Goal: Information Seeking & Learning: Learn about a topic

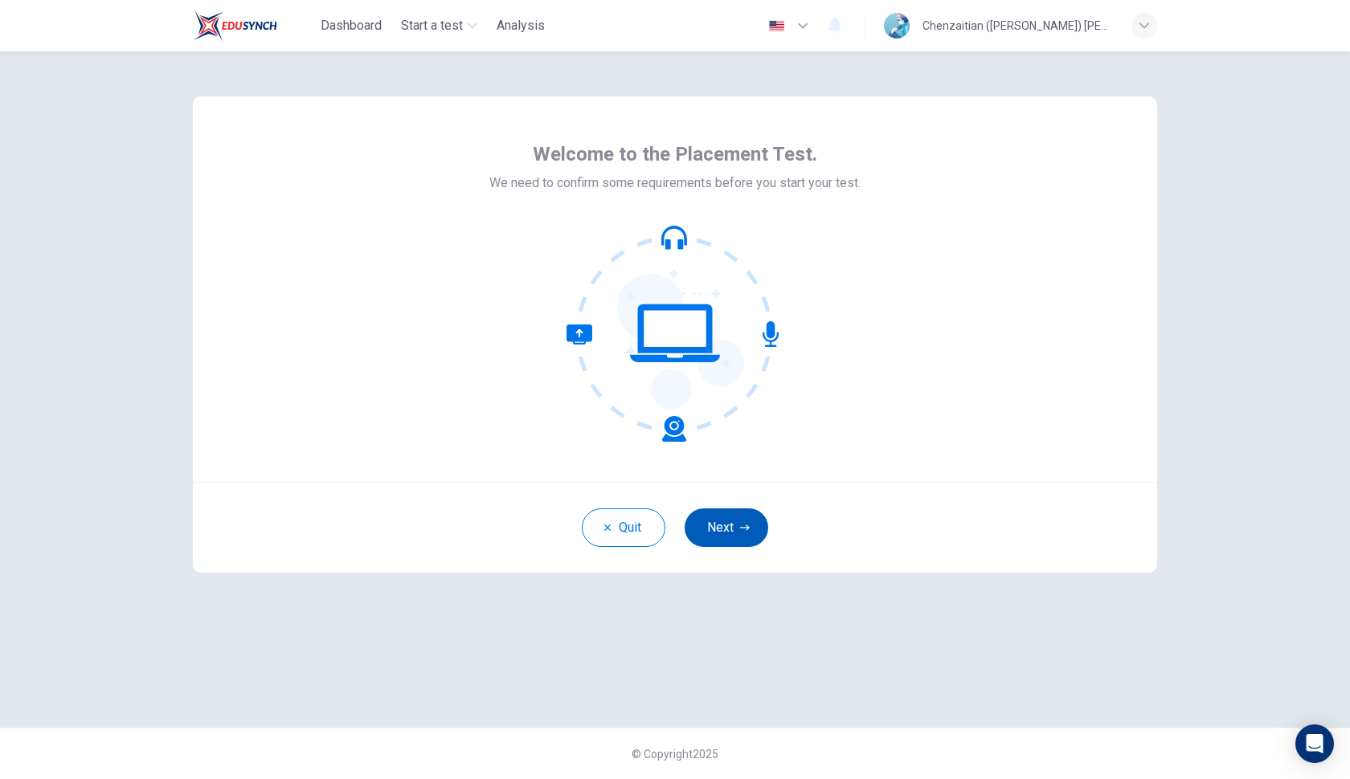
click at [741, 523] on icon "button" at bounding box center [745, 528] width 10 height 10
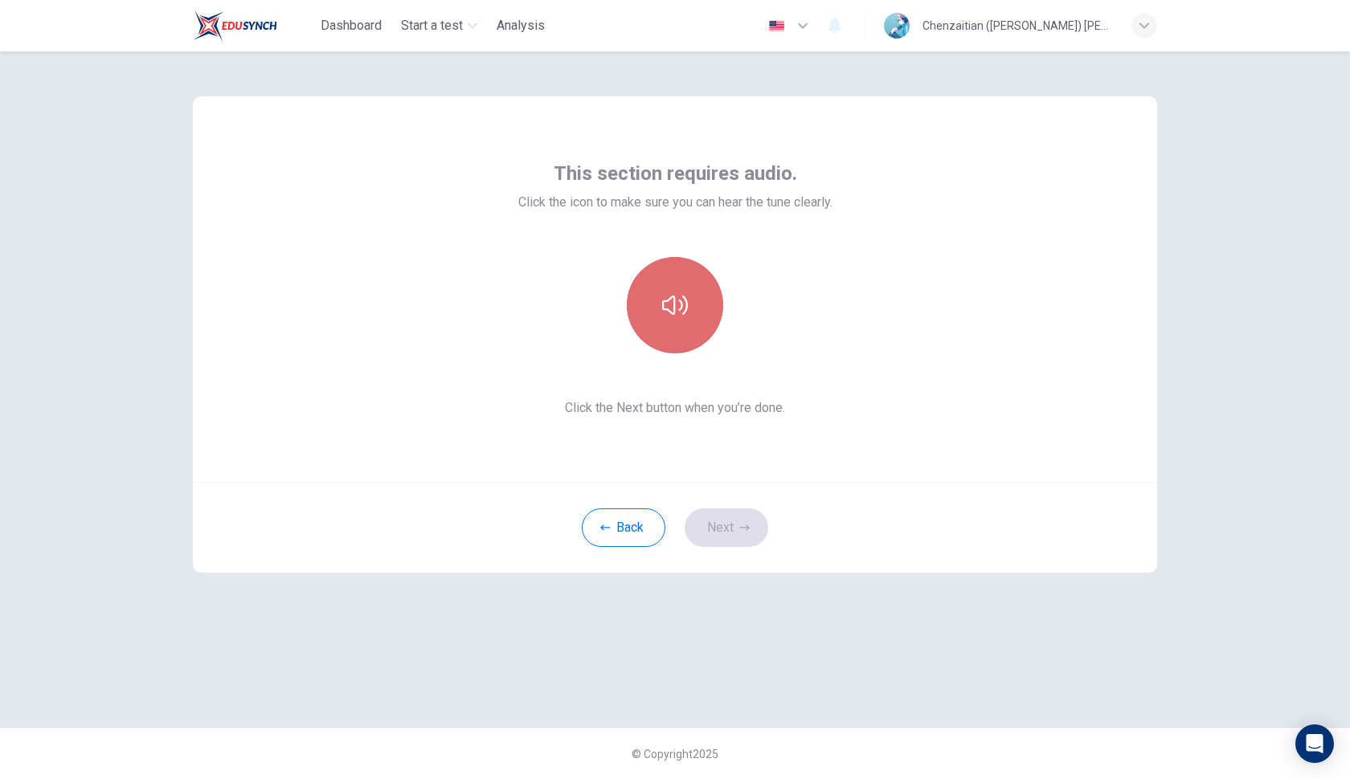
click at [673, 299] on icon "button" at bounding box center [675, 305] width 26 height 26
click at [673, 299] on icon "button" at bounding box center [675, 305] width 26 height 19
click at [673, 299] on icon "button" at bounding box center [675, 305] width 26 height 26
click at [725, 525] on button "Next" at bounding box center [726, 527] width 84 height 39
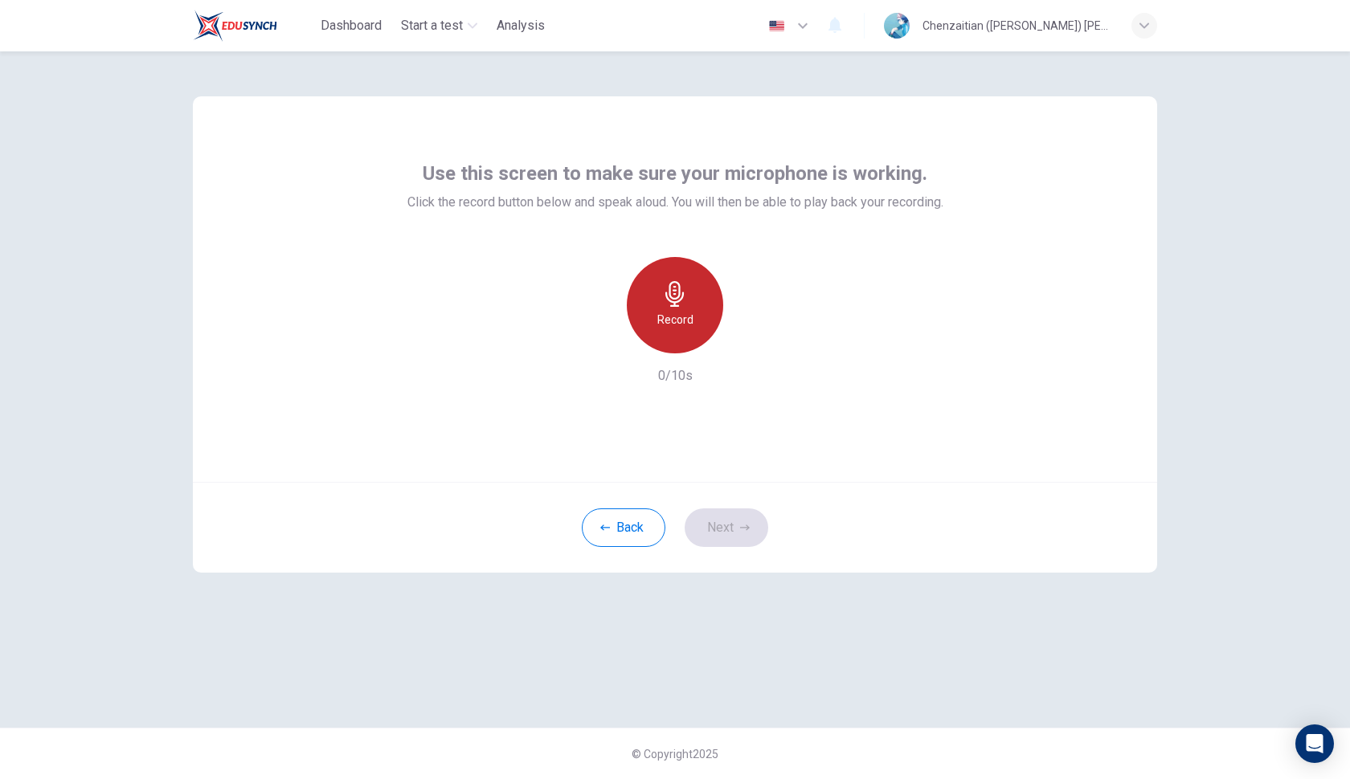
click at [672, 316] on h6 "Record" at bounding box center [675, 319] width 36 height 19
click at [741, 348] on icon "button" at bounding box center [749, 341] width 16 height 16
click at [751, 343] on icon "button" at bounding box center [748, 341] width 11 height 12
click at [730, 537] on button "Next" at bounding box center [726, 527] width 84 height 39
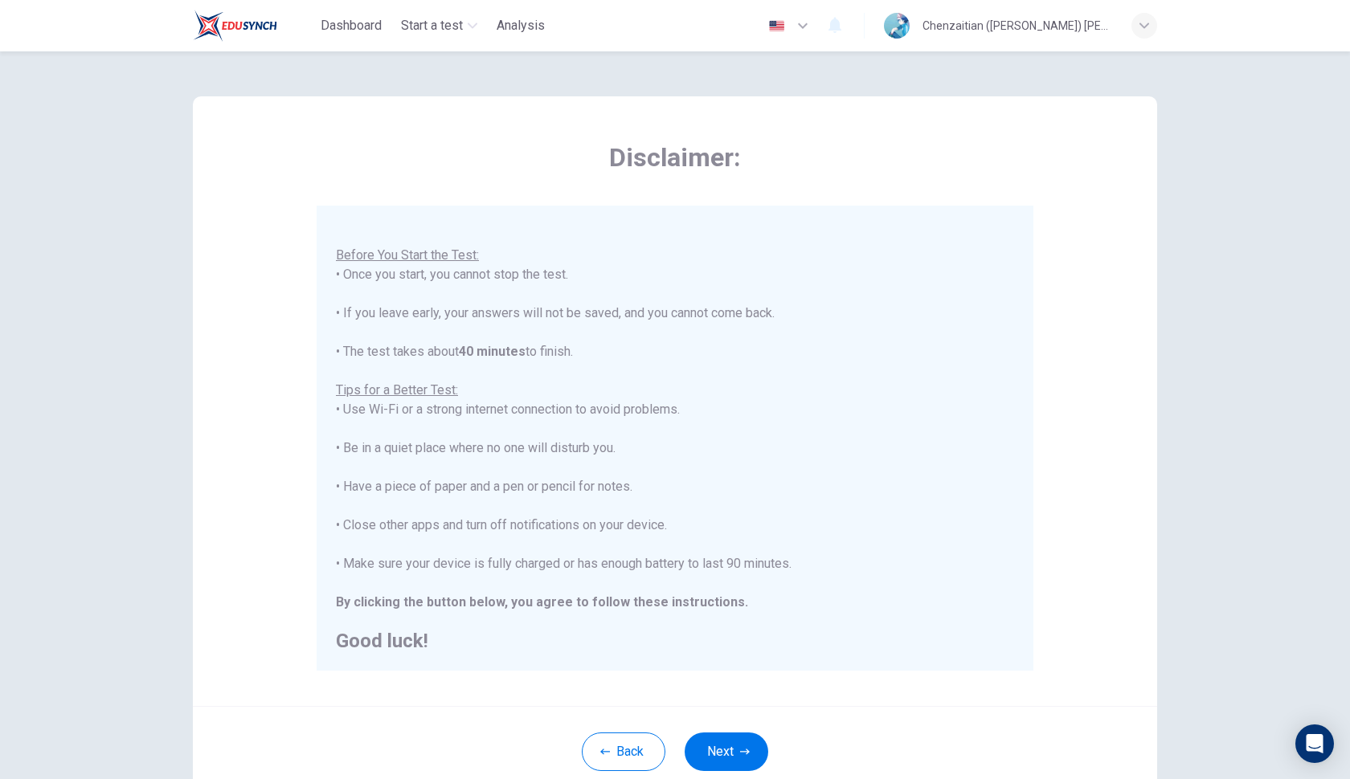
scroll to position [17, 0]
click at [1264, 513] on div "Disclaimer: You are about to start a Placement Test . Before You Start the Test…" at bounding box center [675, 415] width 1350 height 728
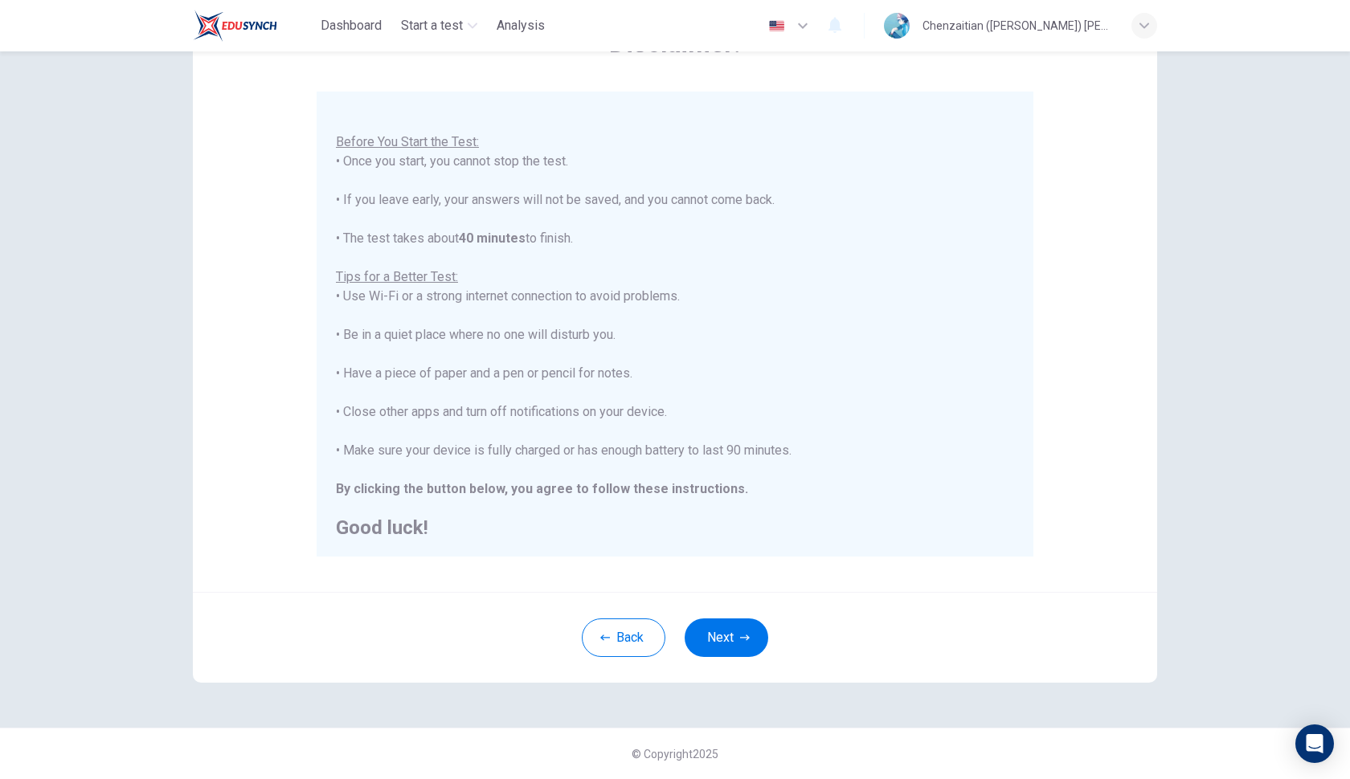
scroll to position [0, 0]
click at [731, 643] on button "Next" at bounding box center [726, 638] width 84 height 39
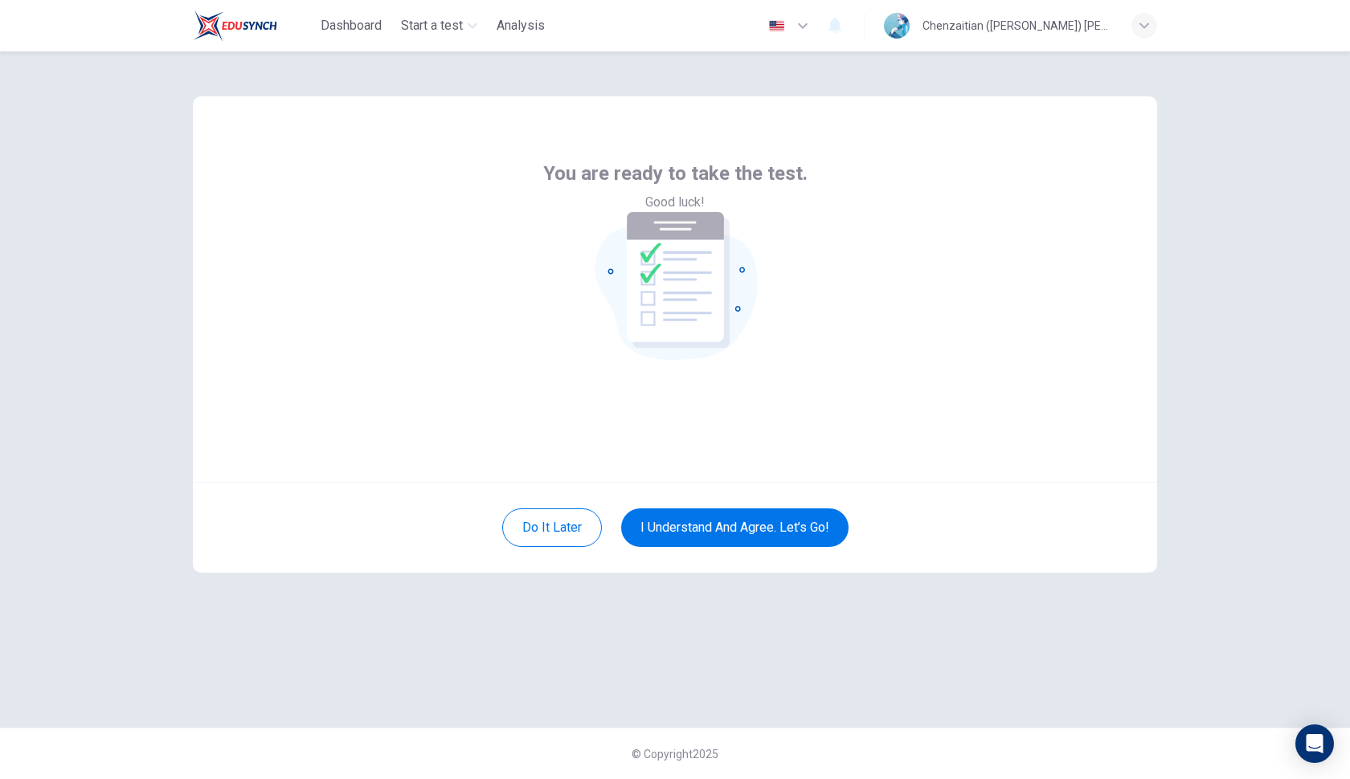
click at [1027, 62] on div "You are ready to take the test. Good luck! Do it later I understand and agree. …" at bounding box center [674, 389] width 1015 height 676
click at [803, 527] on button "I understand and agree. Let’s go!" at bounding box center [734, 527] width 227 height 39
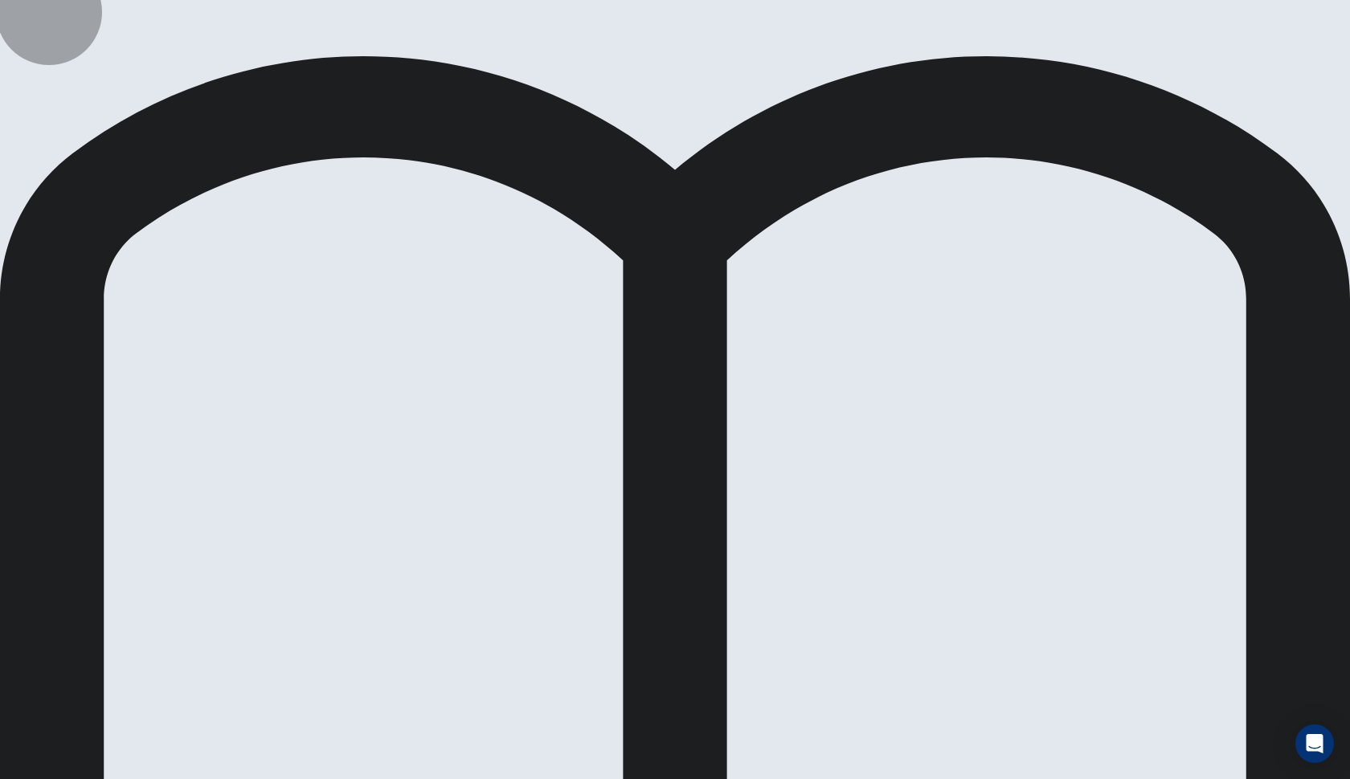
click at [773, 36] on div "Placement Test Use of English Continue 00:10:00" at bounding box center [675, 737] width 1350 height 1475
drag, startPoint x: 600, startPoint y: 205, endPoint x: 687, endPoint y: 211, distance: 87.0
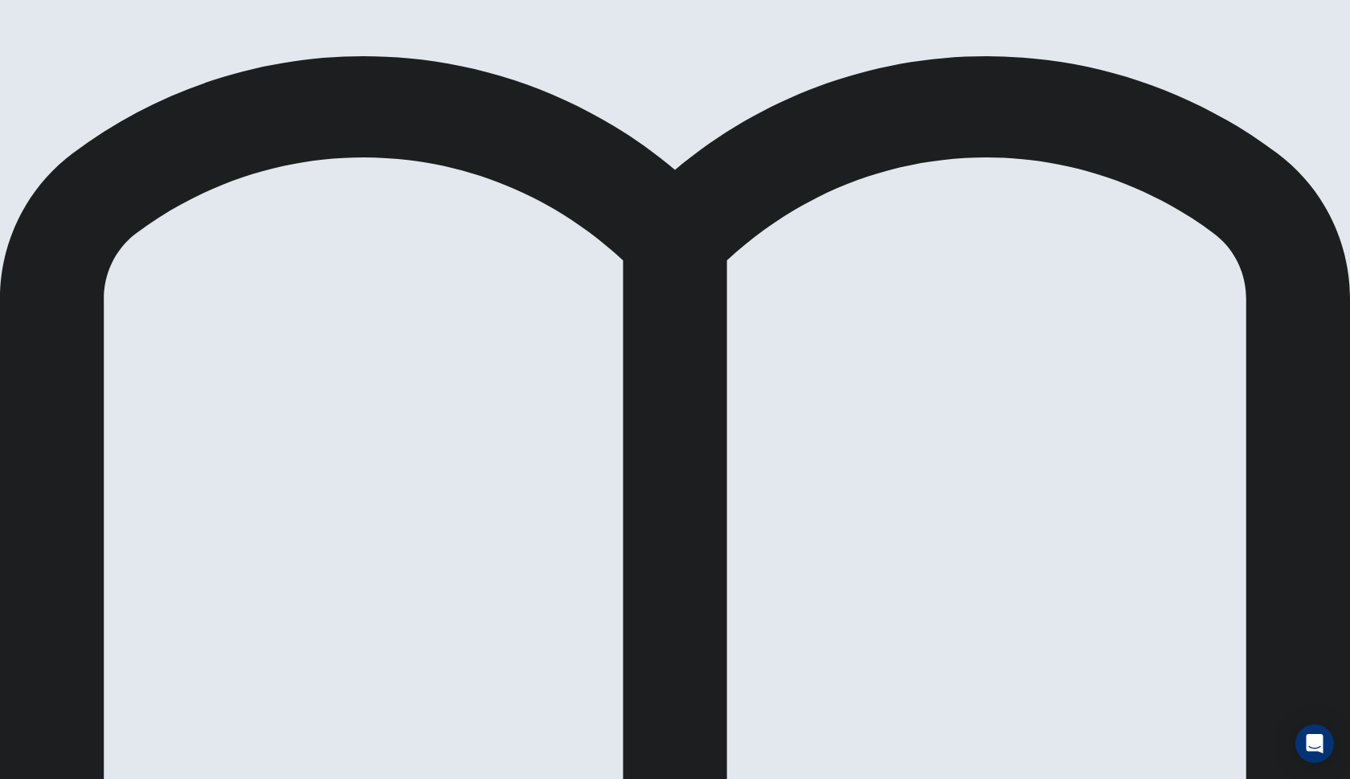
drag, startPoint x: 744, startPoint y: 209, endPoint x: 636, endPoint y: 208, distance: 107.6
drag, startPoint x: 723, startPoint y: 253, endPoint x: 806, endPoint y: 315, distance: 103.3
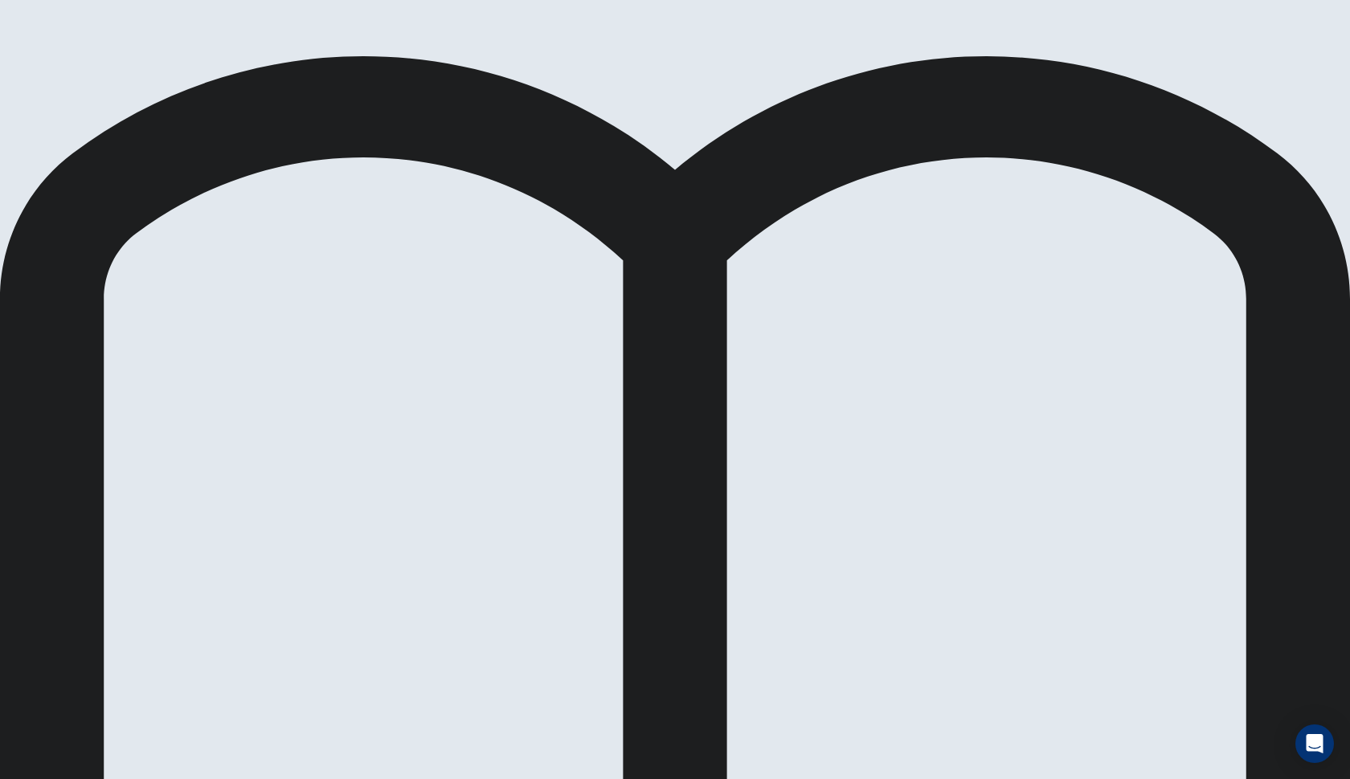
drag, startPoint x: 668, startPoint y: 257, endPoint x: 852, endPoint y: 537, distance: 334.7
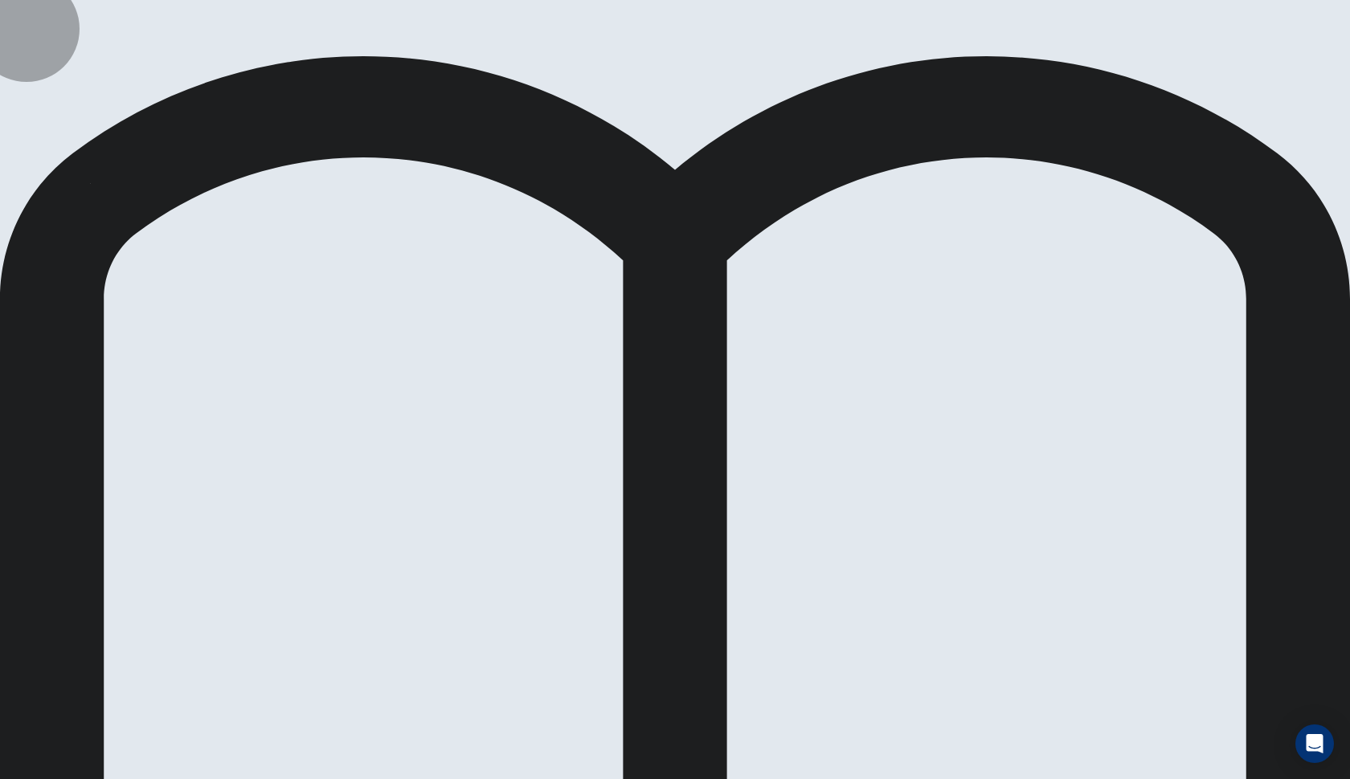
drag, startPoint x: 549, startPoint y: 205, endPoint x: 607, endPoint y: 191, distance: 59.4
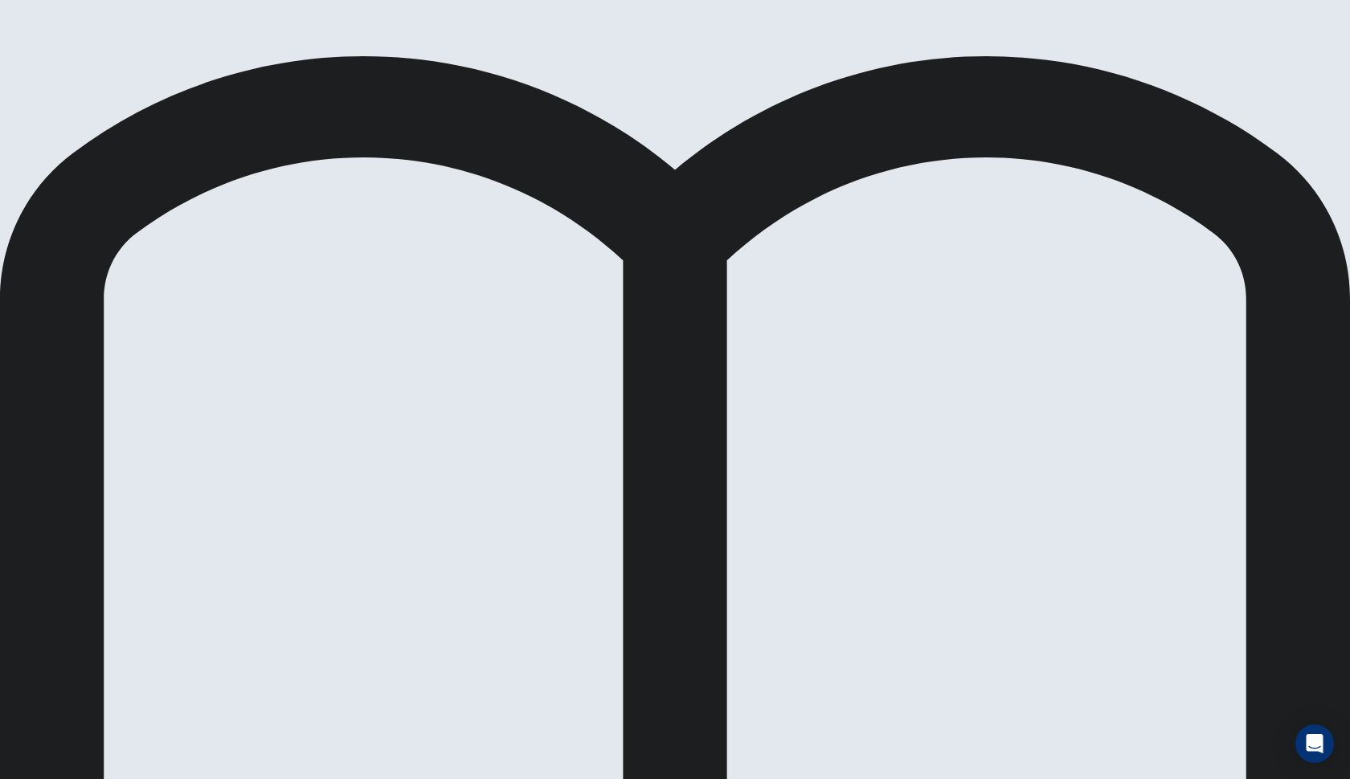
drag, startPoint x: 699, startPoint y: 238, endPoint x: 761, endPoint y: 558, distance: 325.6
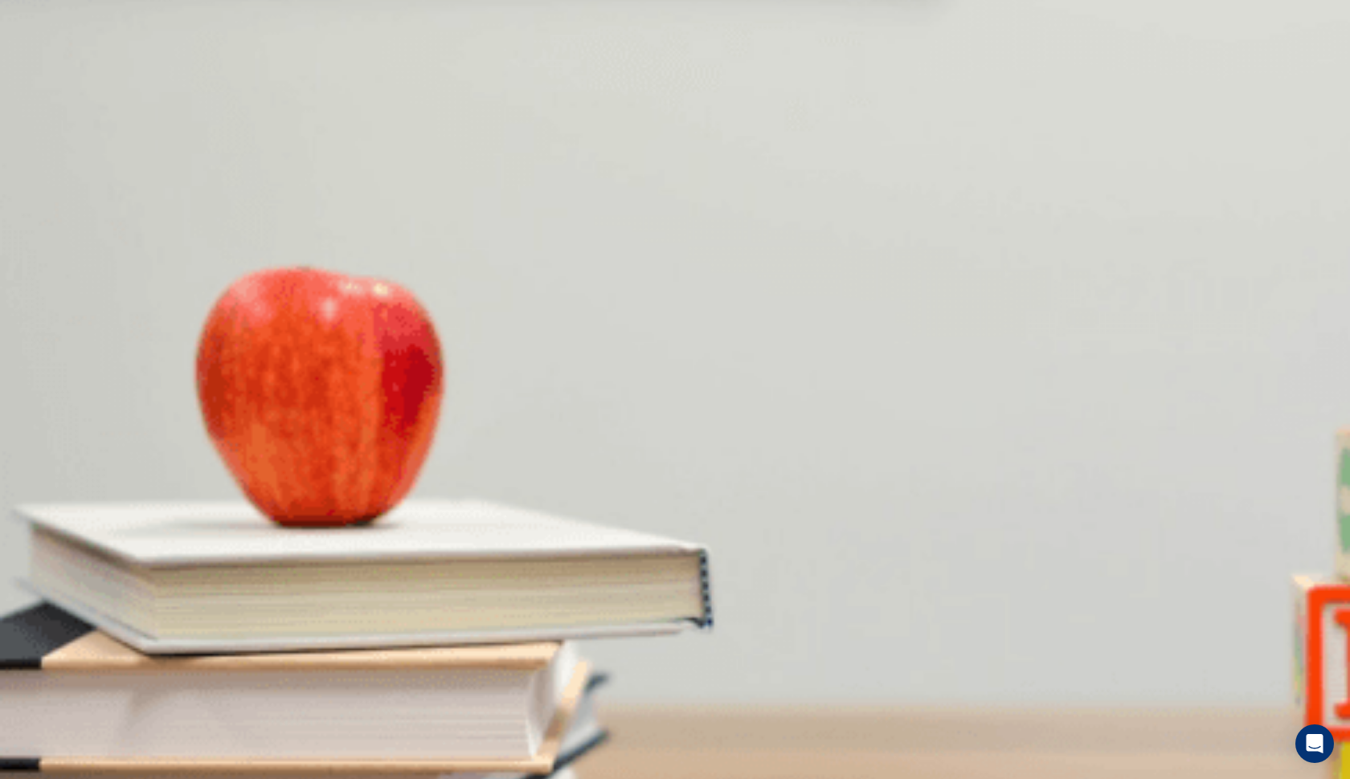
drag, startPoint x: 765, startPoint y: 207, endPoint x: 1032, endPoint y: 413, distance: 337.4
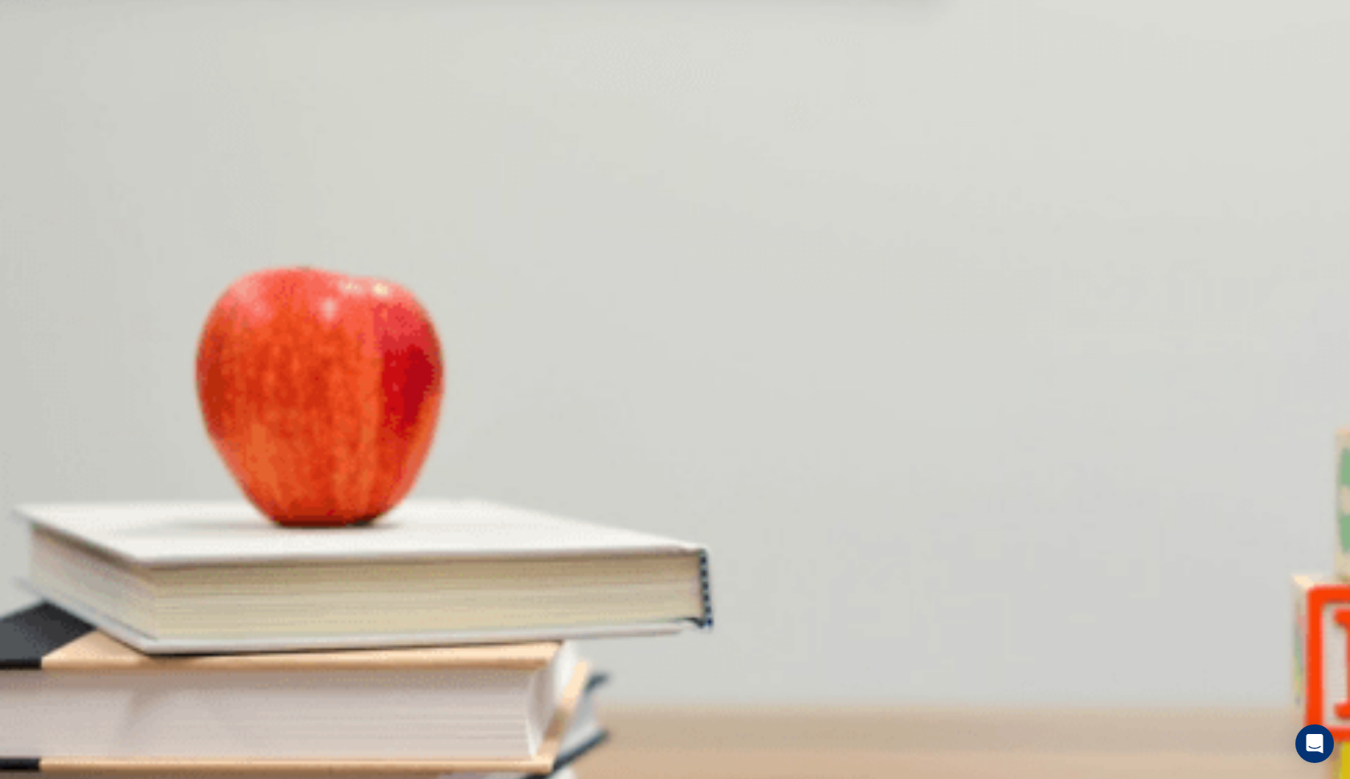
drag, startPoint x: 554, startPoint y: 235, endPoint x: 567, endPoint y: 235, distance: 12.9
drag, startPoint x: 613, startPoint y: 351, endPoint x: 872, endPoint y: 347, distance: 259.5
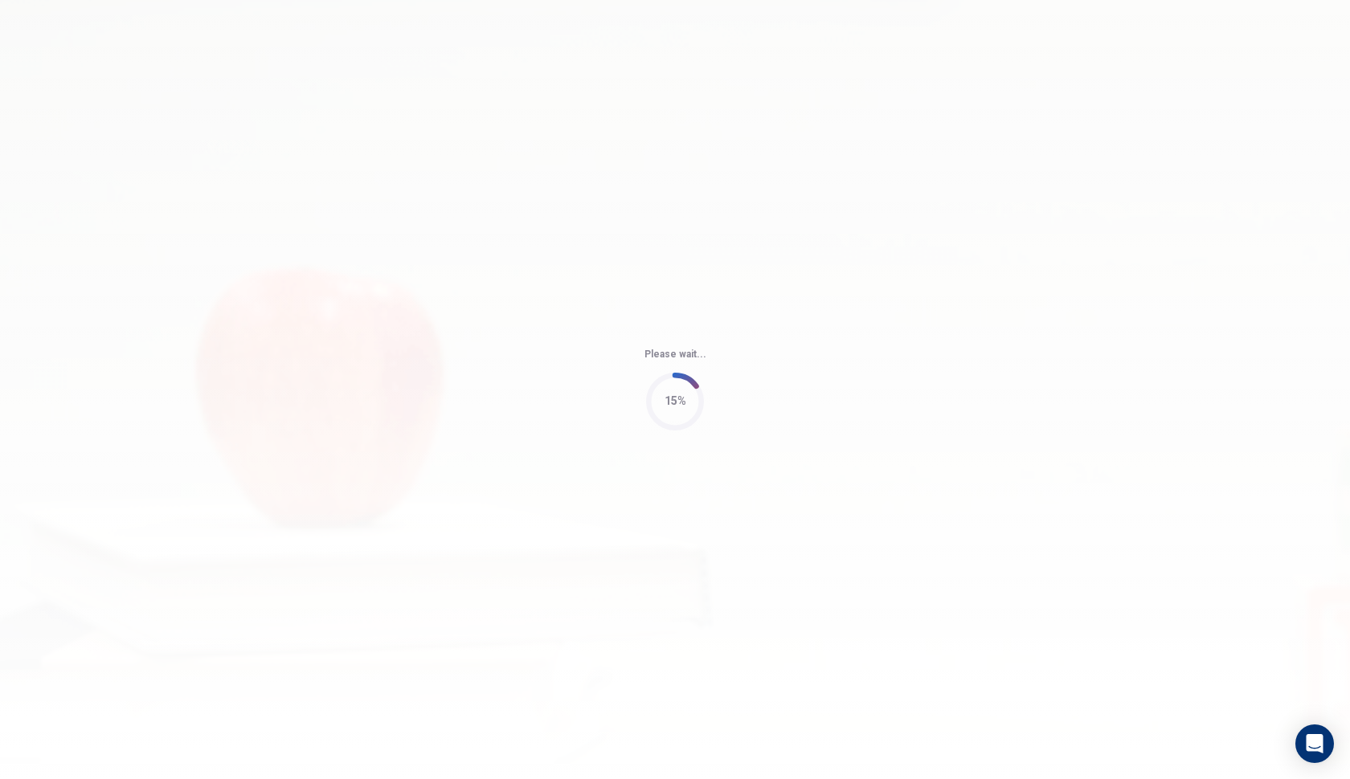
type input "63"
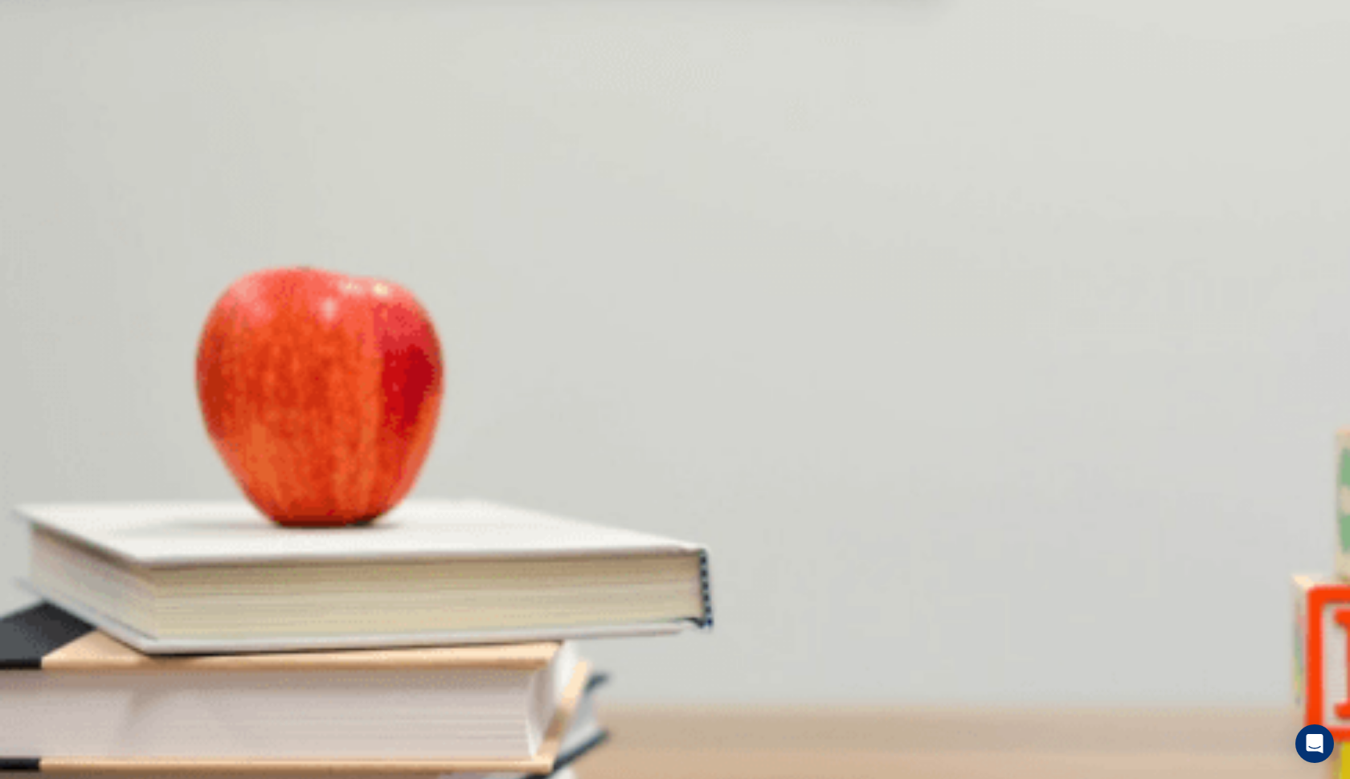
scroll to position [0, 0]
click at [963, 3] on div "Placement Test Listening Continue" at bounding box center [675, 747] width 1350 height 1494
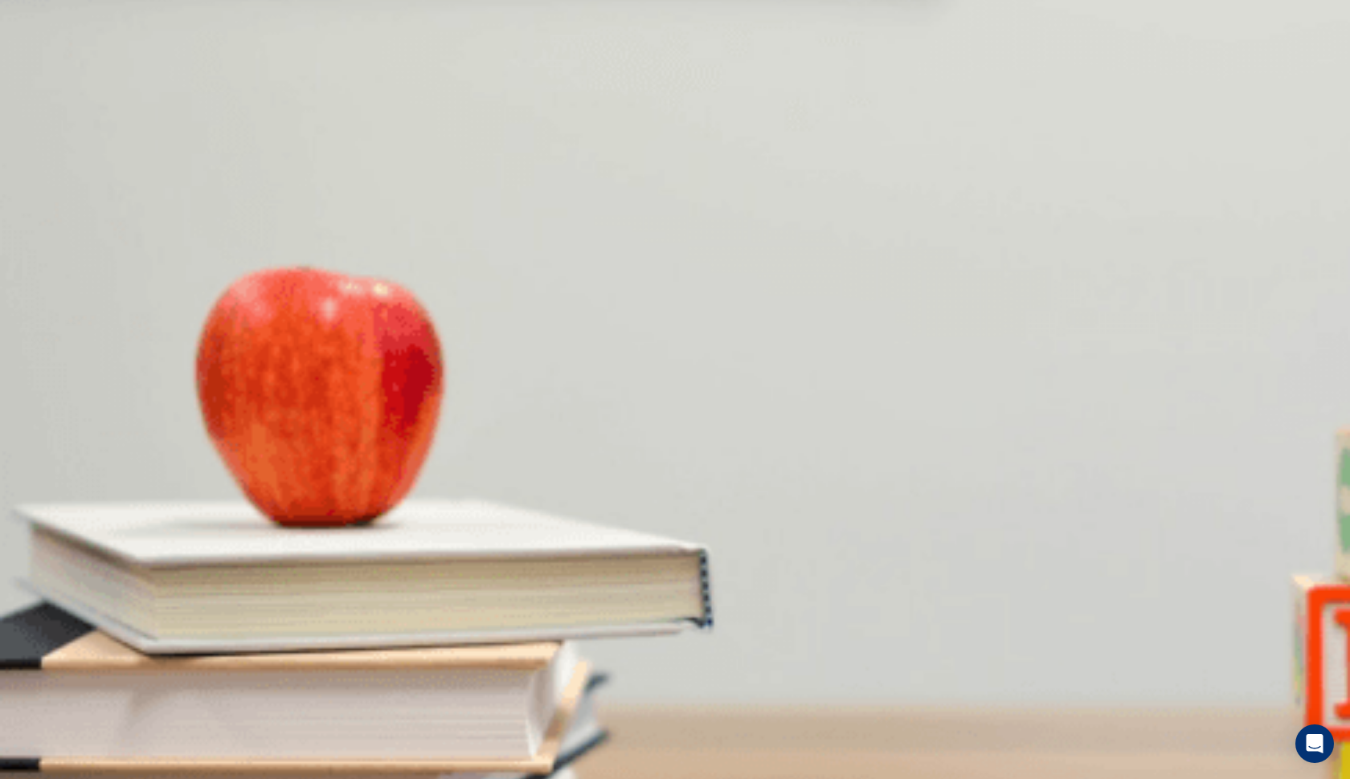
drag, startPoint x: 986, startPoint y: 59, endPoint x: 1024, endPoint y: 58, distance: 37.8
click at [1024, 58] on body "Placement Test Listening Continue Continue Question 6 How does the woman feel a…" at bounding box center [675, 389] width 1350 height 779
drag, startPoint x: 261, startPoint y: 232, endPoint x: 246, endPoint y: 235, distance: 15.5
drag, startPoint x: 263, startPoint y: 233, endPoint x: 223, endPoint y: 241, distance: 40.2
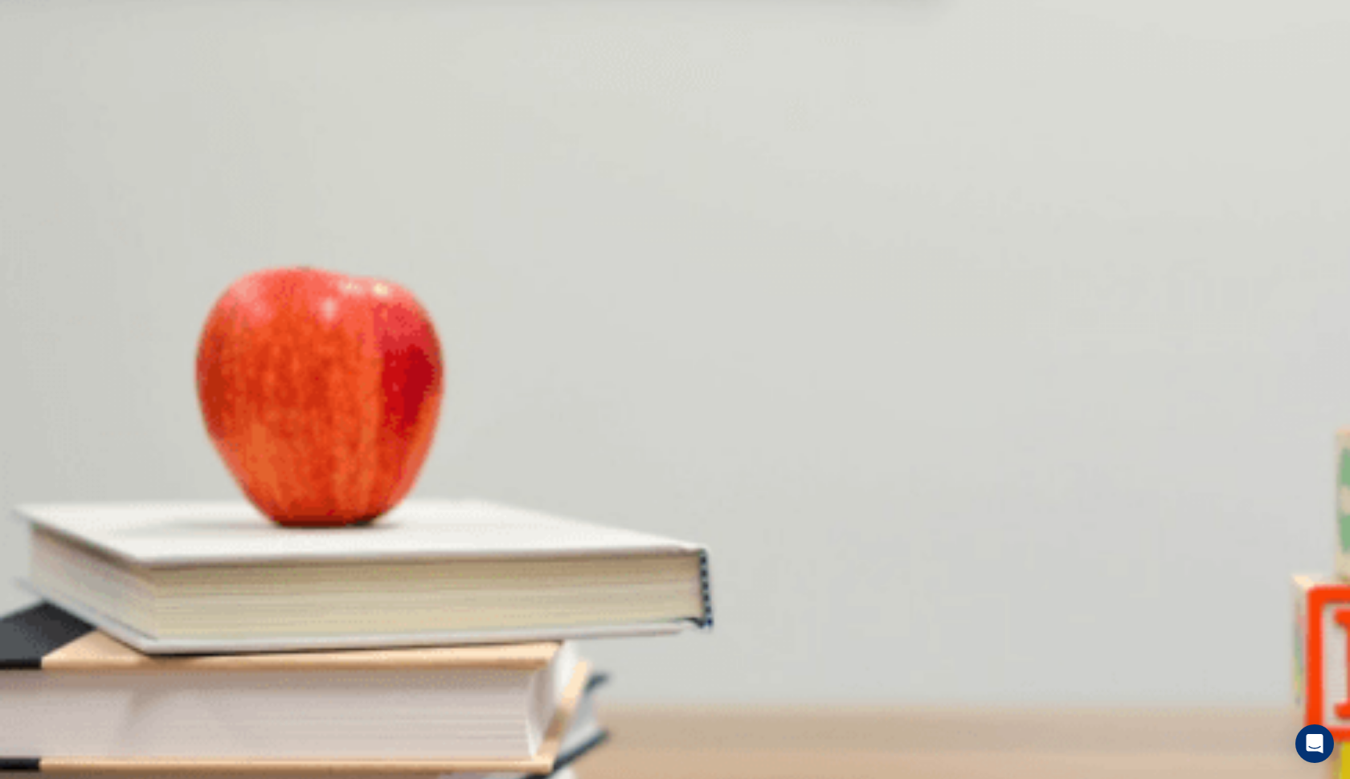
scroll to position [429, 0]
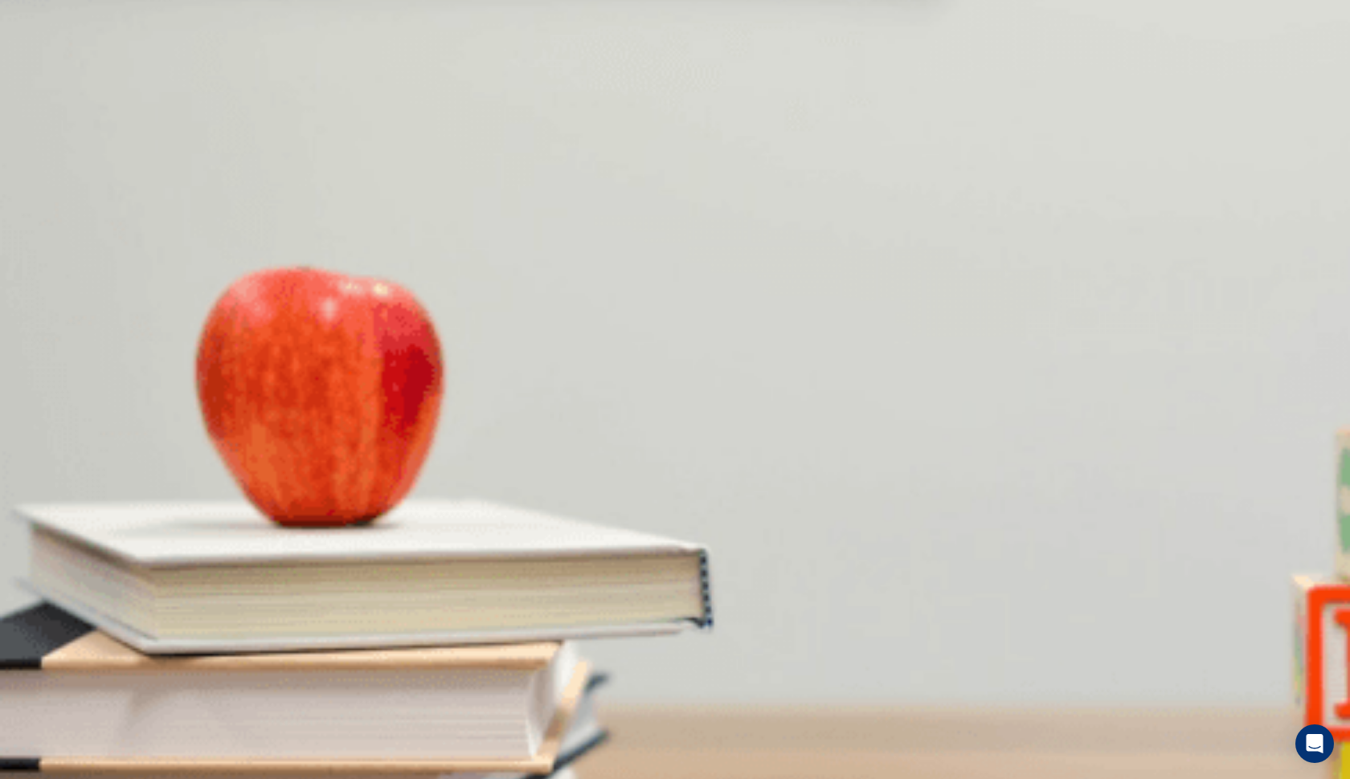
scroll to position [1498, 0]
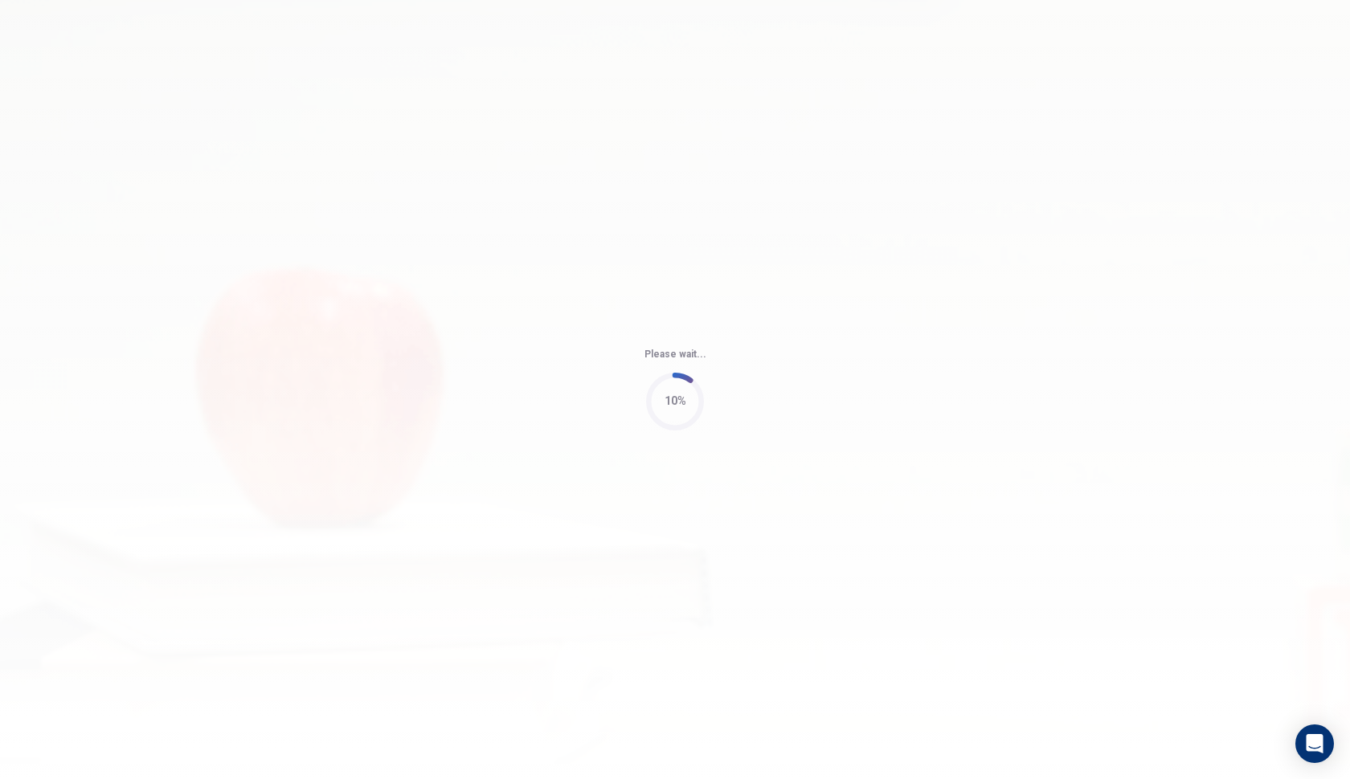
type input "49"
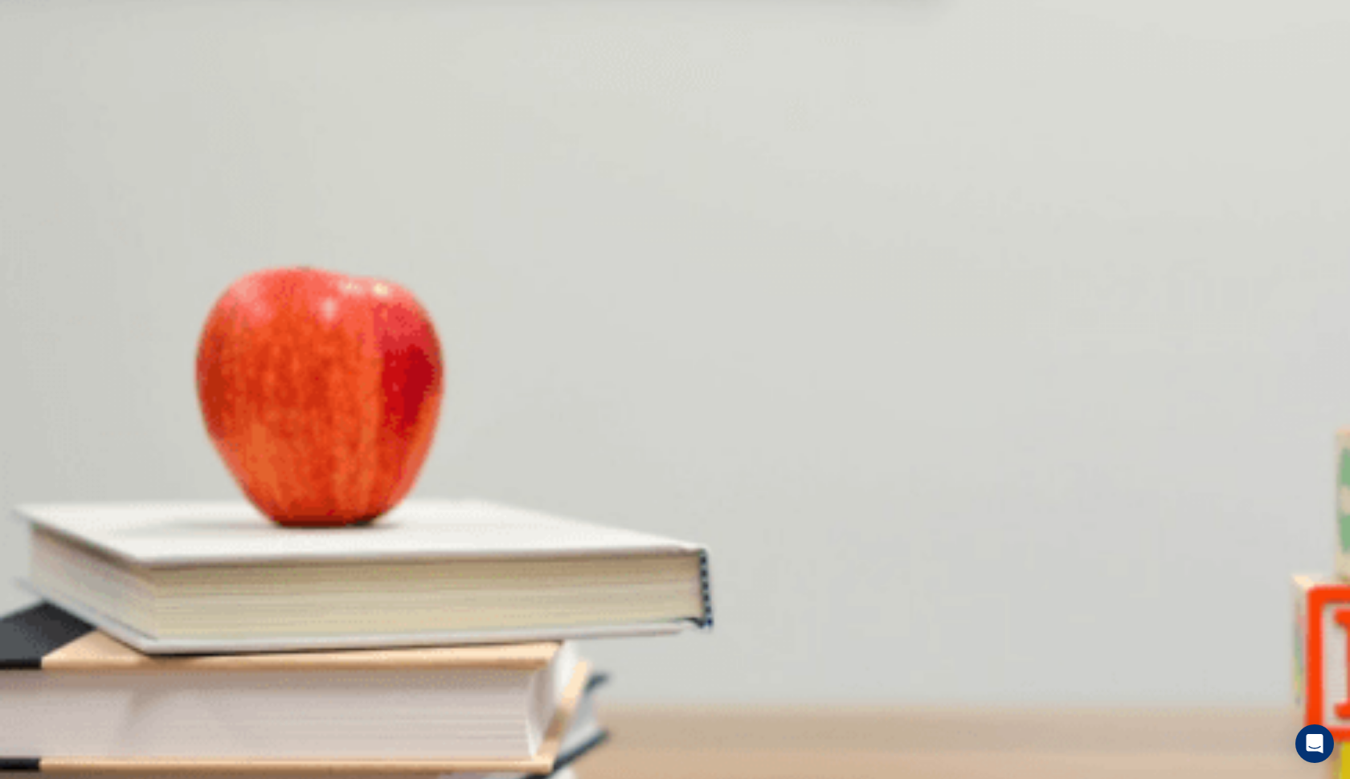
scroll to position [654, 0]
drag, startPoint x: 1055, startPoint y: 301, endPoint x: 1199, endPoint y: 223, distance: 163.5
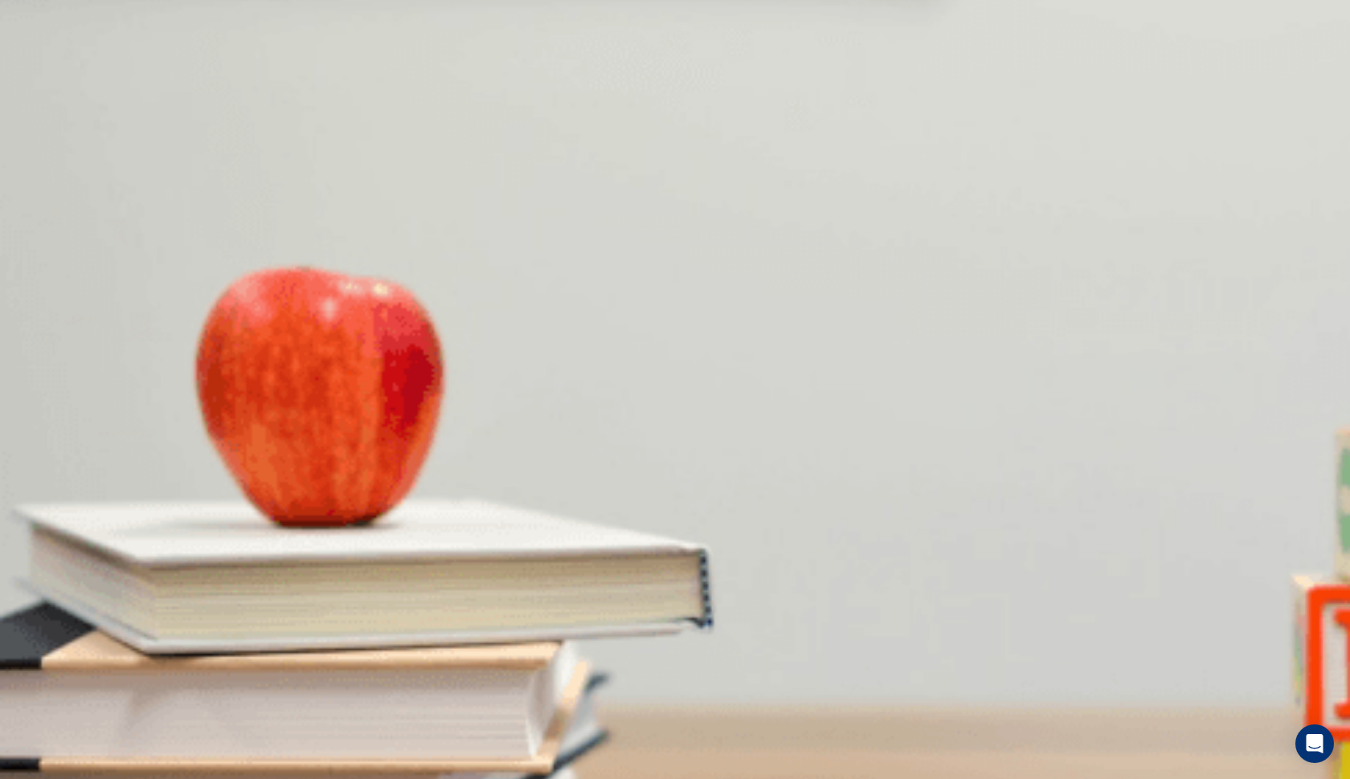
scroll to position [276, 0]
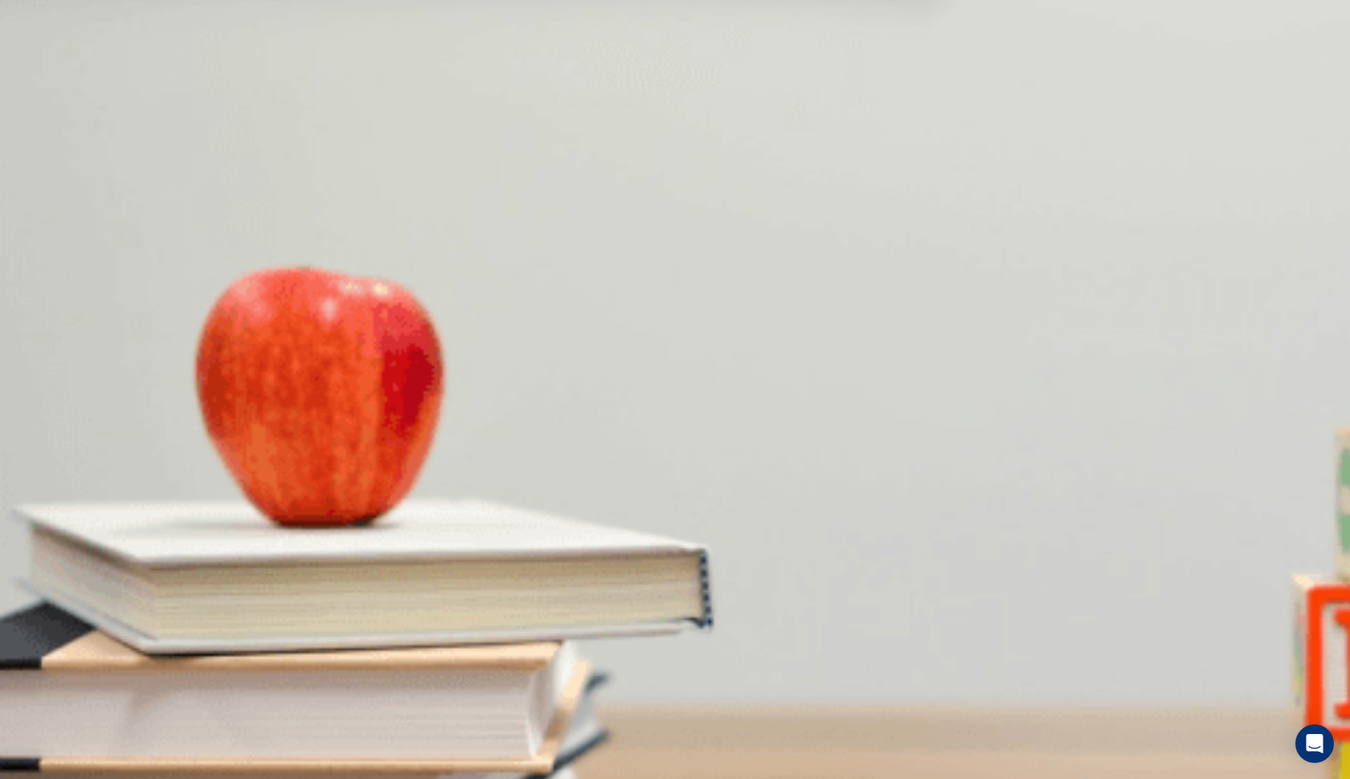
click at [497, 522] on div "You must click this to continue" at bounding box center [413, 512] width 169 height 19
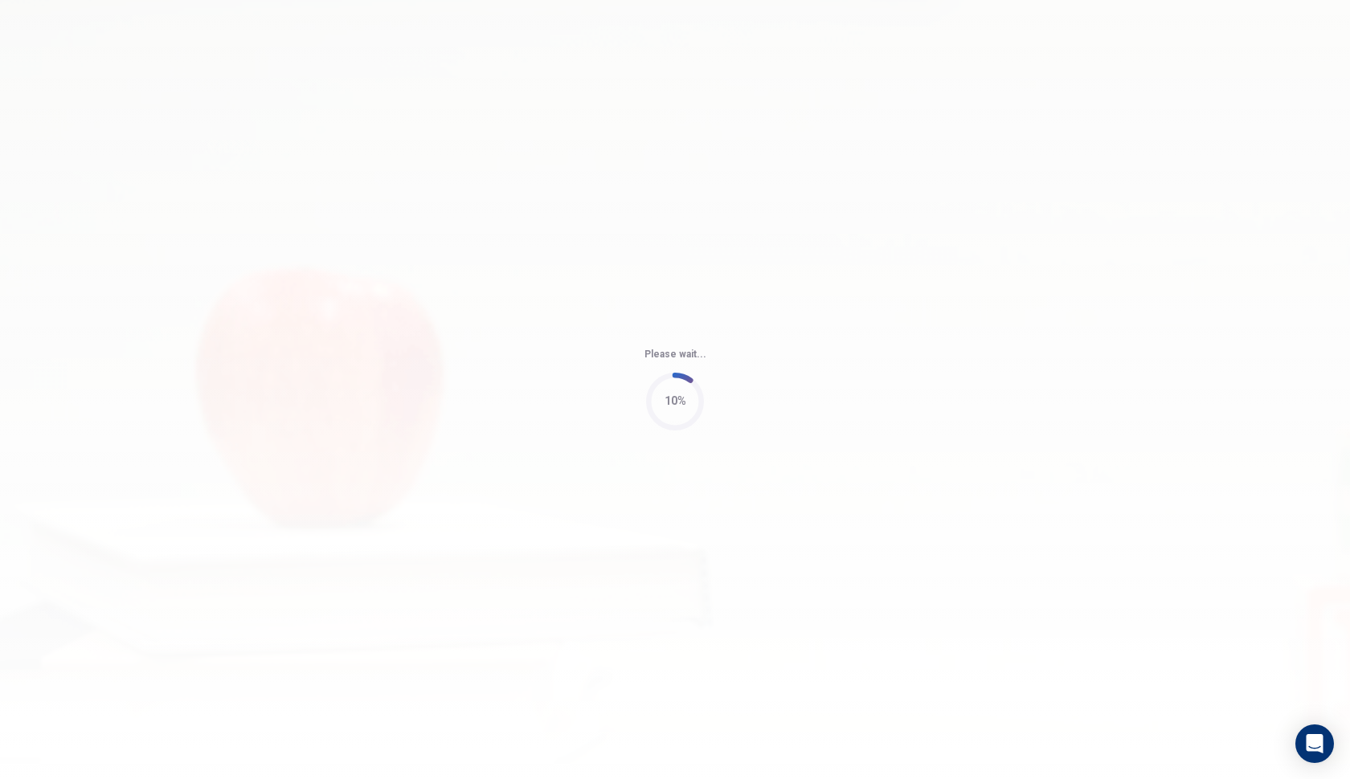
type input "67"
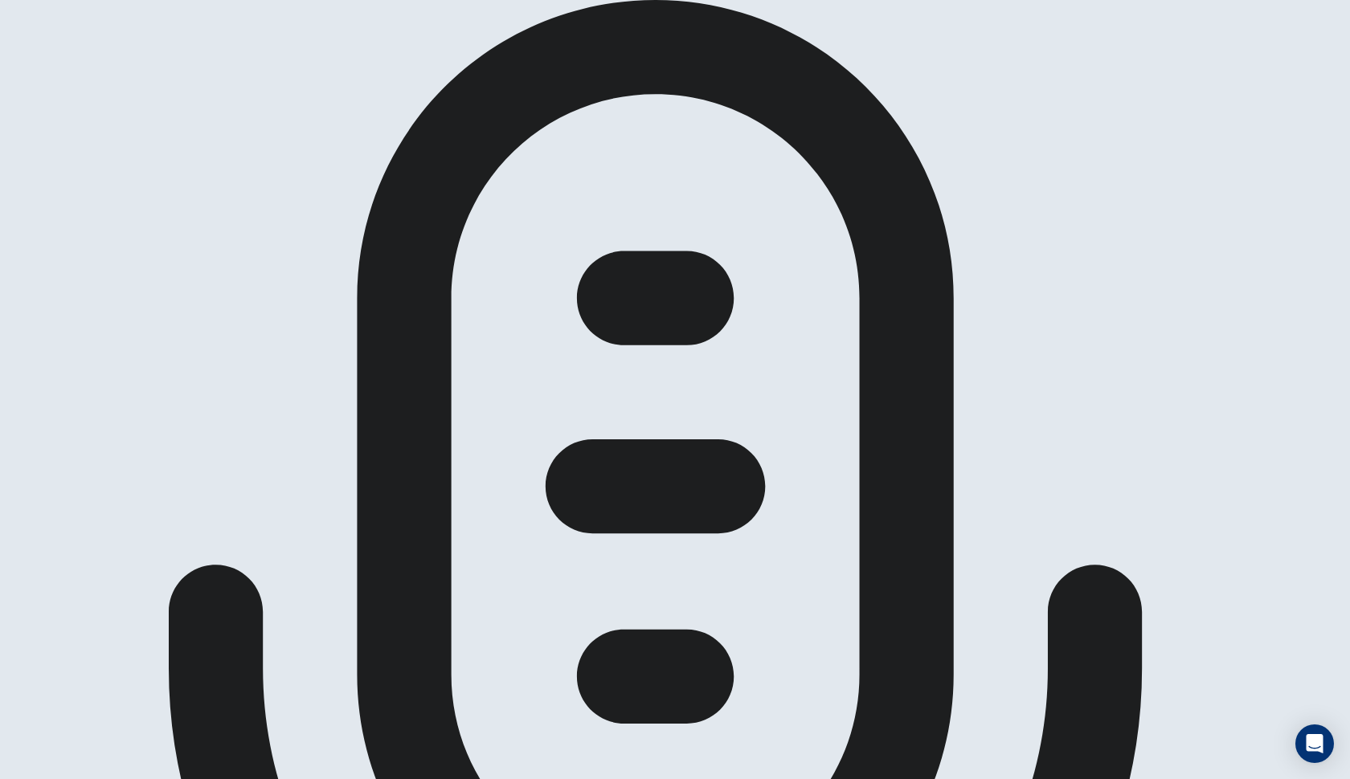
type input "0.4"
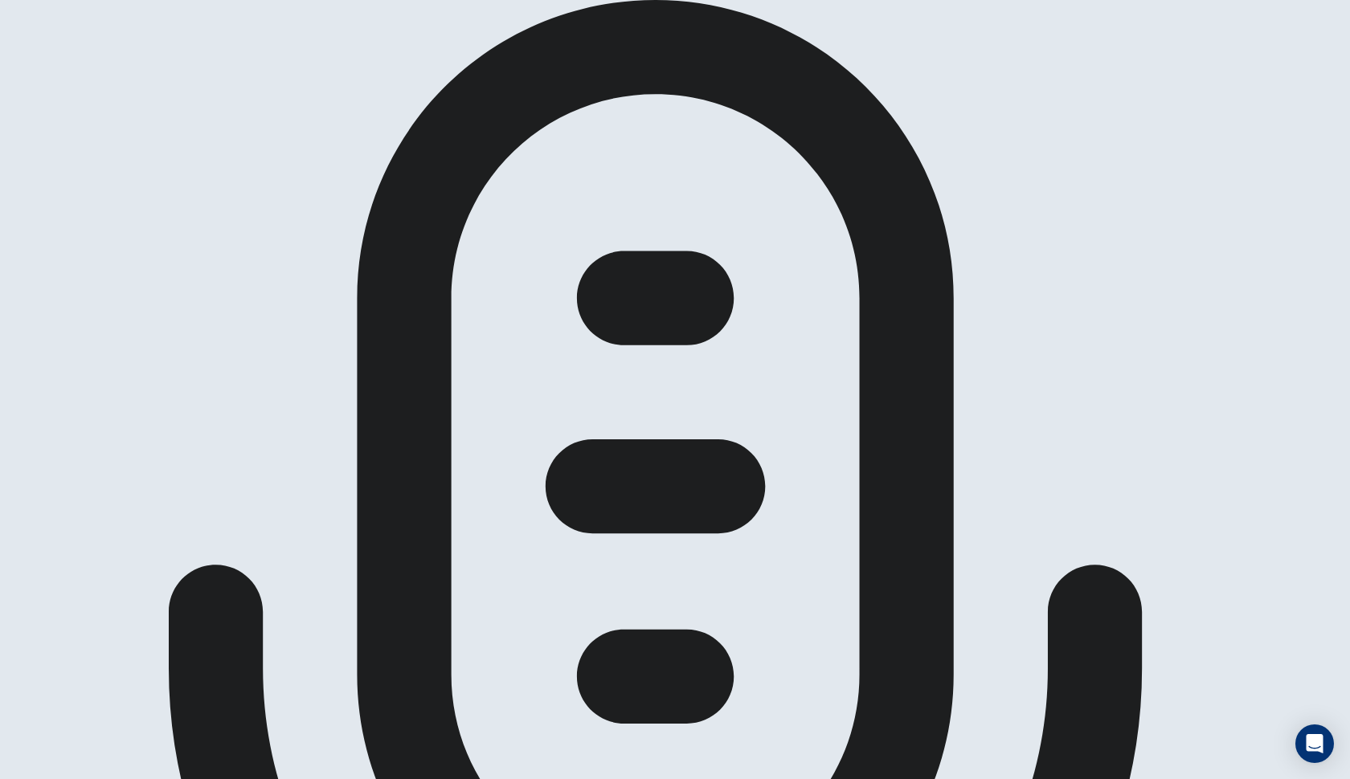
click at [921, 43] on span at bounding box center [921, 43] width 0 height 0
